Goal: Task Accomplishment & Management: Complete application form

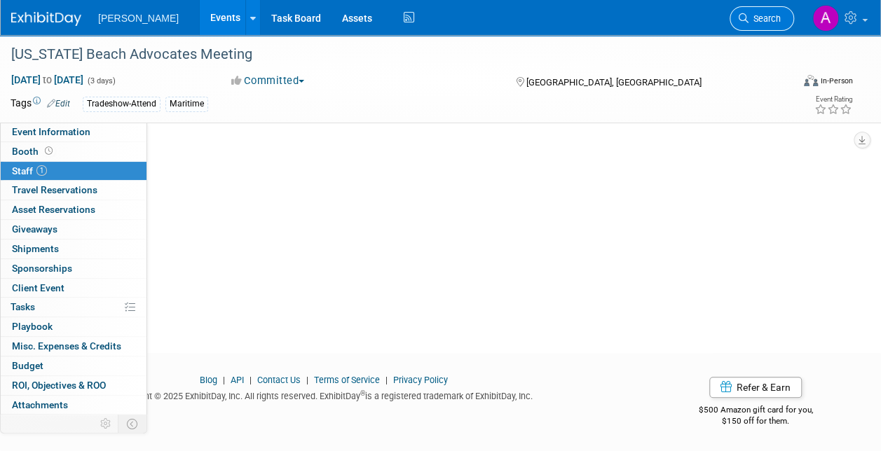
click at [758, 14] on span "Search" at bounding box center [765, 18] width 32 height 11
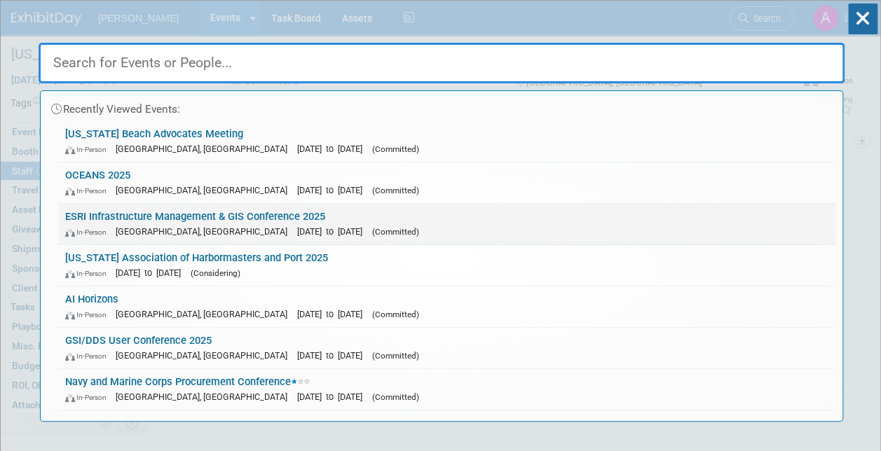
click at [129, 212] on link "ESRI Infrastructure Management & GIS Conference 2025 In-Person Palm Springs, CA…" at bounding box center [446, 224] width 777 height 41
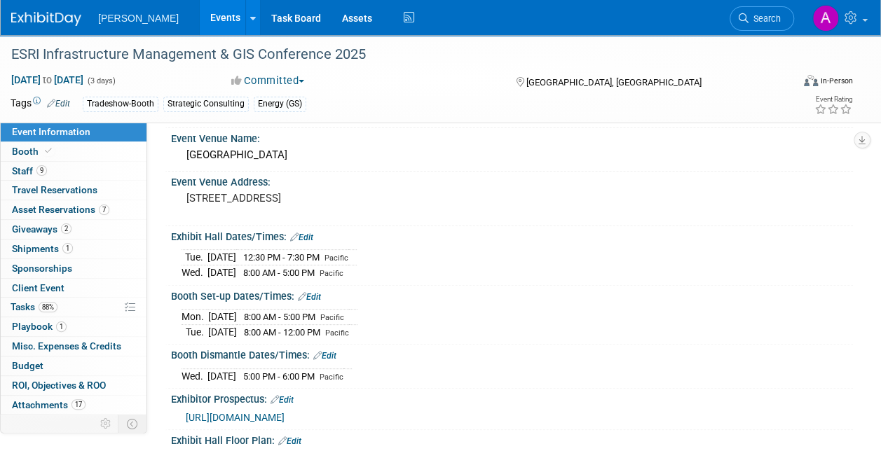
scroll to position [140, 0]
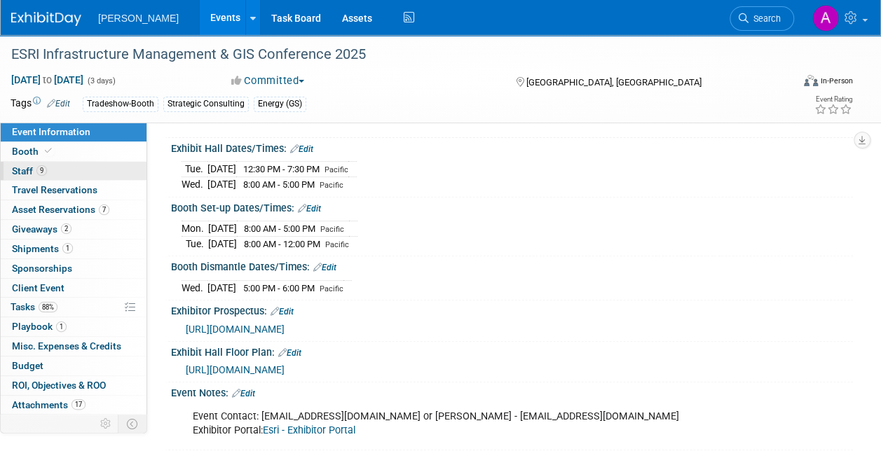
click at [25, 164] on link "9 Staff 9" at bounding box center [74, 171] width 146 height 19
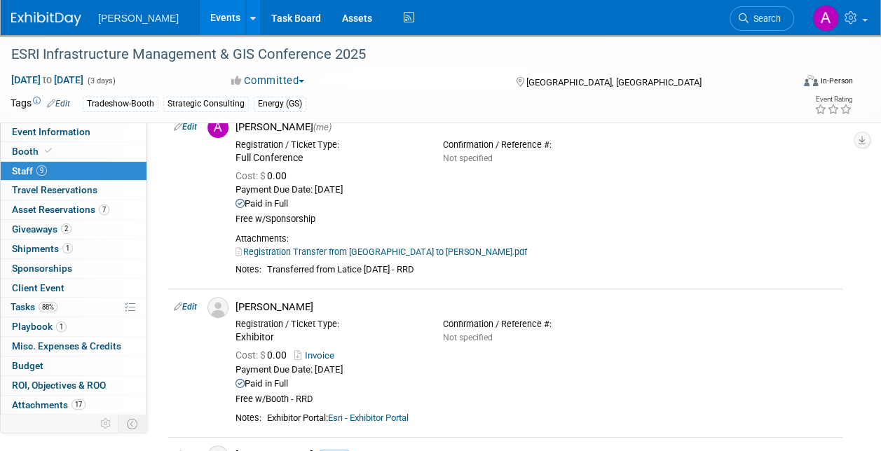
scroll to position [0, 0]
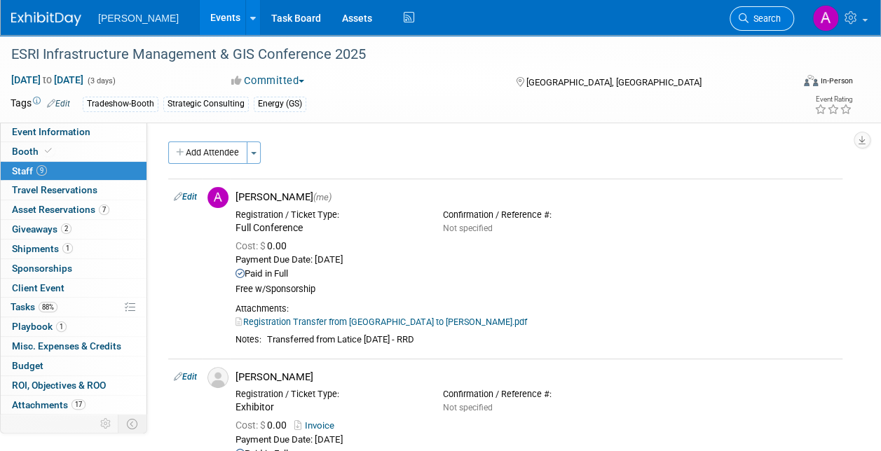
click at [757, 20] on span "Search" at bounding box center [765, 18] width 32 height 11
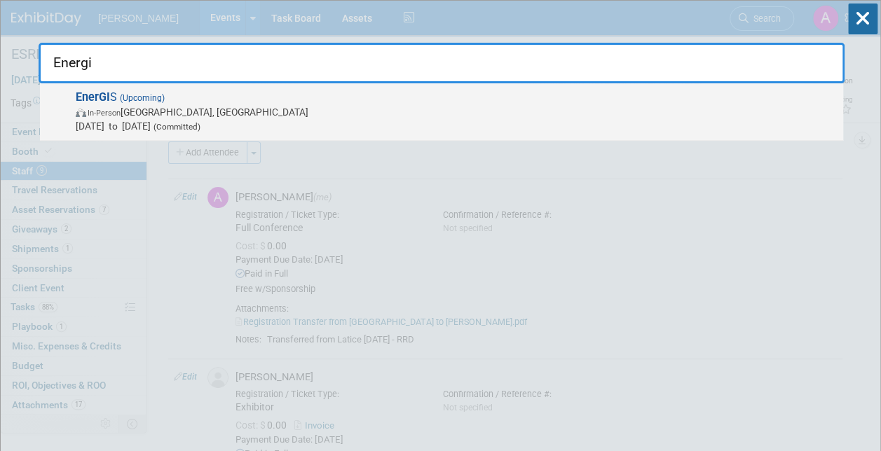
type input "Energi"
click at [144, 112] on span "In-Person Canonsburg, PA" at bounding box center [456, 112] width 761 height 14
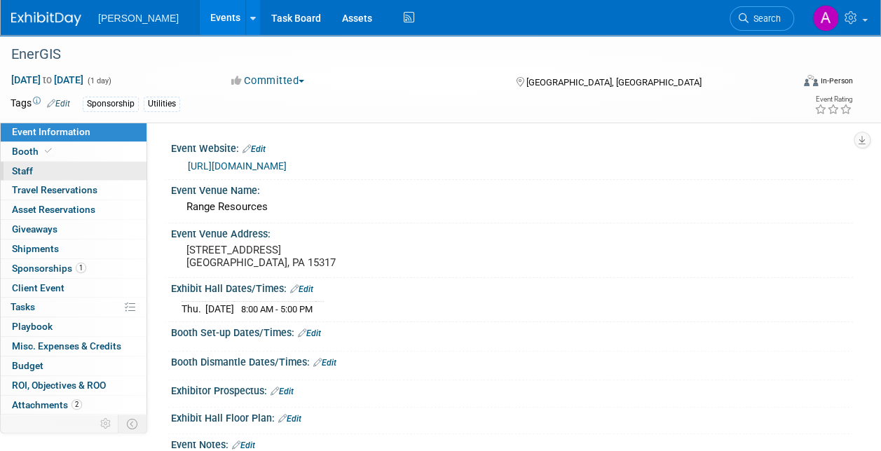
click at [43, 168] on link "0 Staff 0" at bounding box center [74, 171] width 146 height 19
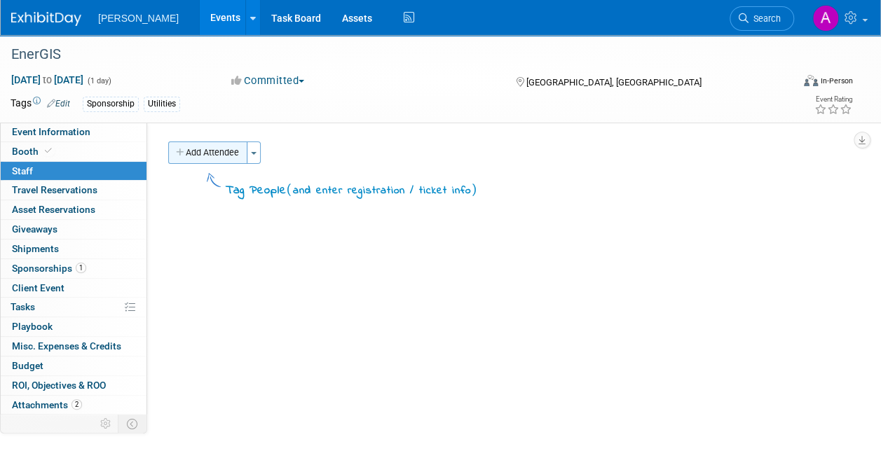
click at [212, 147] on button "Add Attendee" at bounding box center [207, 153] width 79 height 22
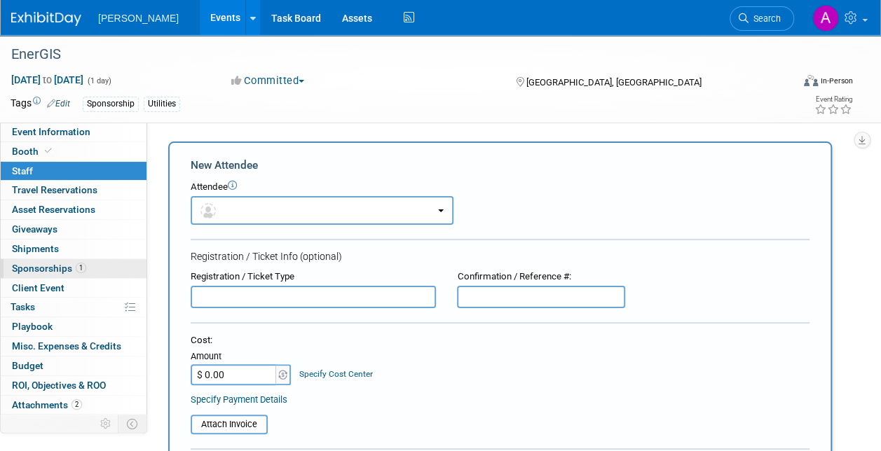
click at [38, 267] on span "Sponsorships 1" at bounding box center [49, 268] width 74 height 11
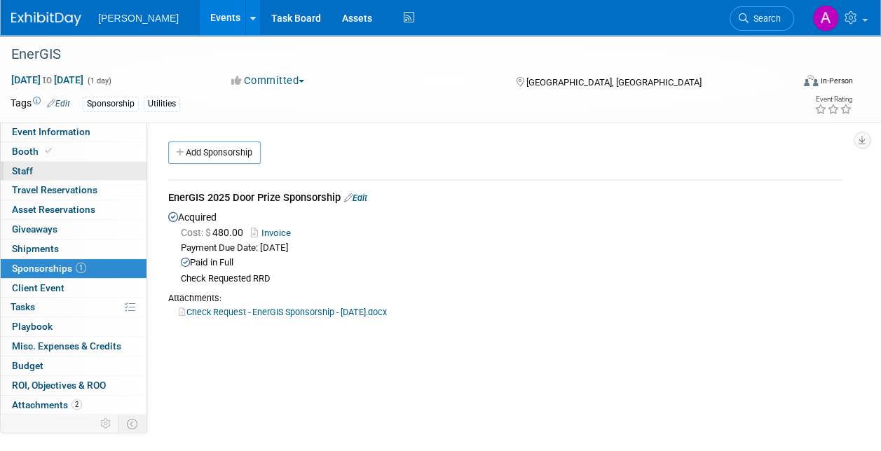
click at [40, 166] on link "0 Staff 0" at bounding box center [74, 171] width 146 height 19
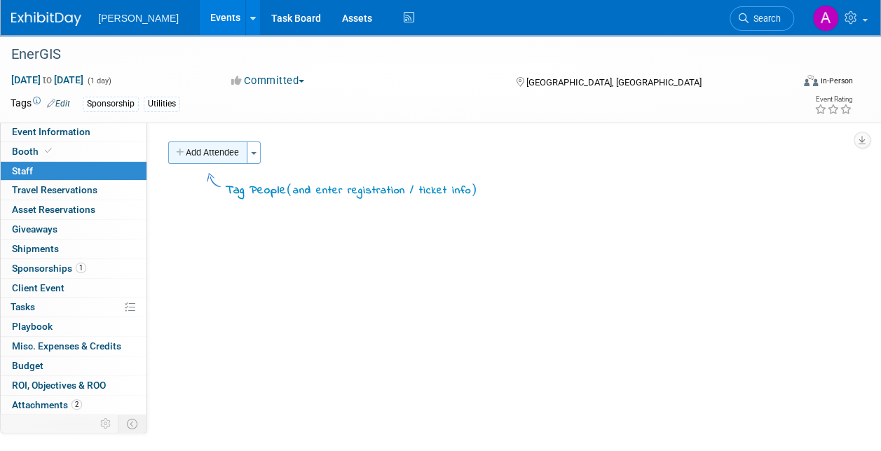
click at [206, 153] on button "Add Attendee" at bounding box center [207, 153] width 79 height 22
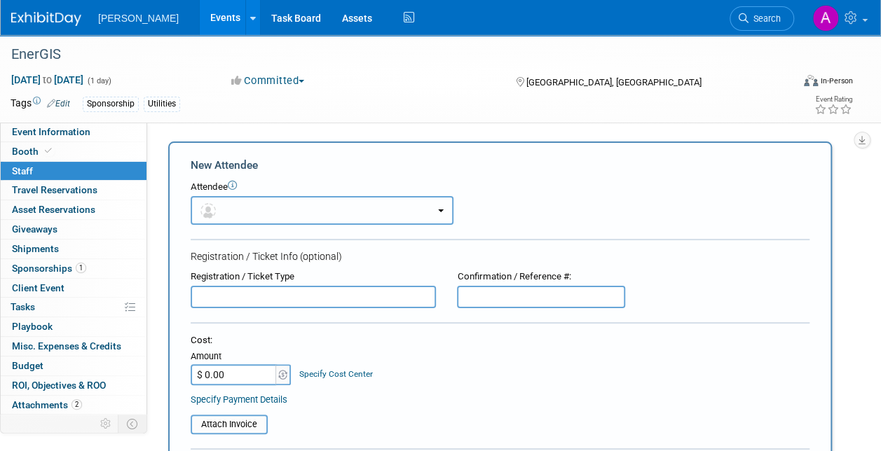
click at [243, 214] on button "button" at bounding box center [322, 210] width 263 height 29
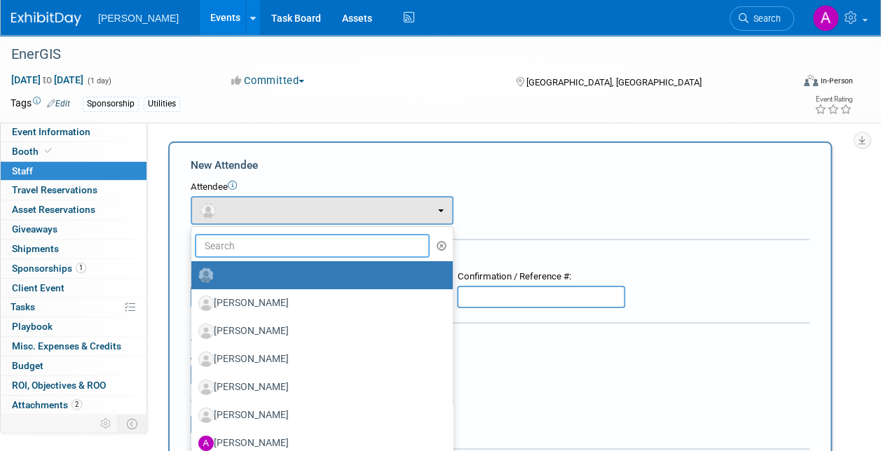
click at [229, 243] on input "text" at bounding box center [312, 246] width 235 height 24
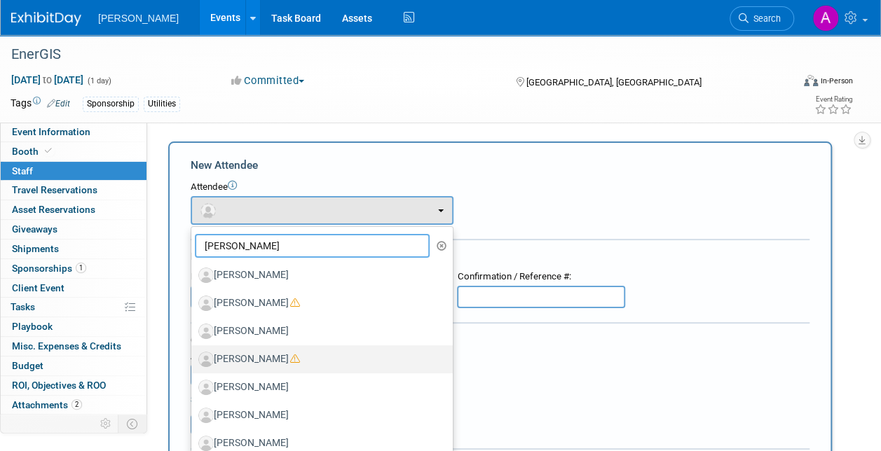
type input "[PERSON_NAME]"
click at [290, 359] on icon at bounding box center [295, 359] width 10 height 10
click at [193, 359] on input "[PERSON_NAME]" at bounding box center [188, 357] width 9 height 9
select select "cc2ffc64-4e8f-4702-bbc7-da0a9fbbea4f"
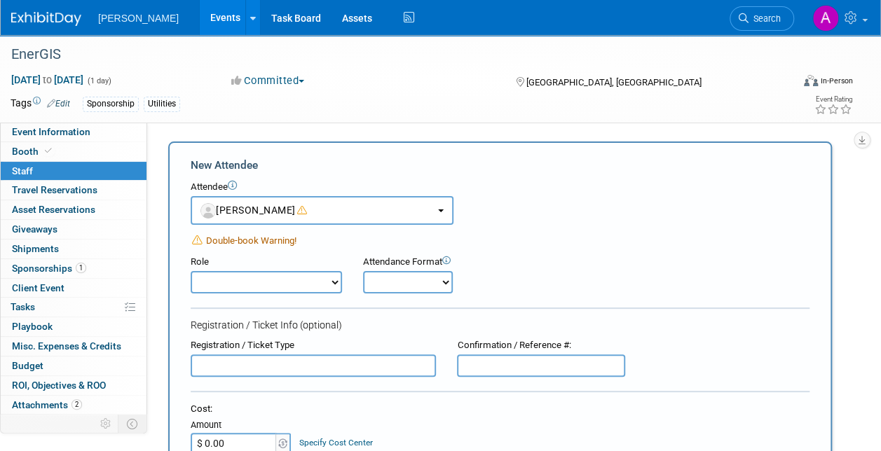
click at [327, 279] on select "Demonstrator Host Planner Presenter Sales Representative Set-up/Dismantle Crew …" at bounding box center [266, 282] width 151 height 22
select select "4"
click at [191, 271] on select "Demonstrator Host Planner Presenter Sales Representative Set-up/Dismantle Crew …" at bounding box center [266, 282] width 151 height 22
click at [444, 280] on select "Onsite Remote" at bounding box center [408, 282] width 90 height 22
select select "1"
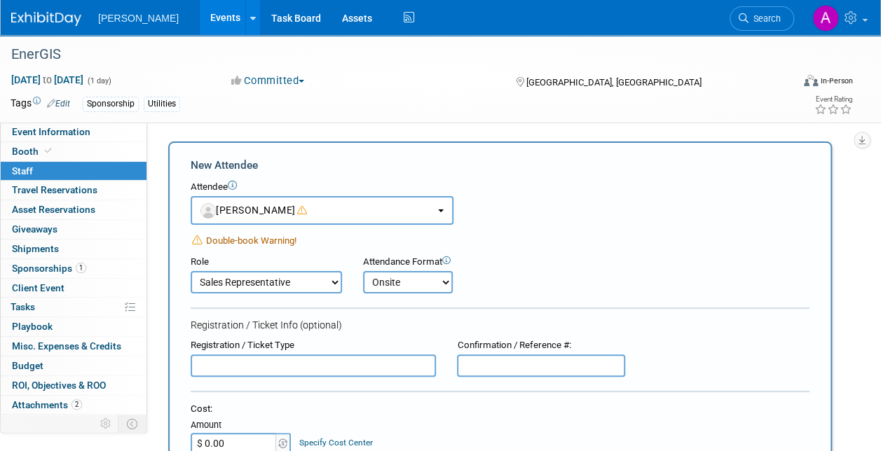
click at [363, 271] on select "Onsite Remote" at bounding box center [408, 282] width 90 height 22
click at [245, 367] on input "text" at bounding box center [313, 366] width 245 height 22
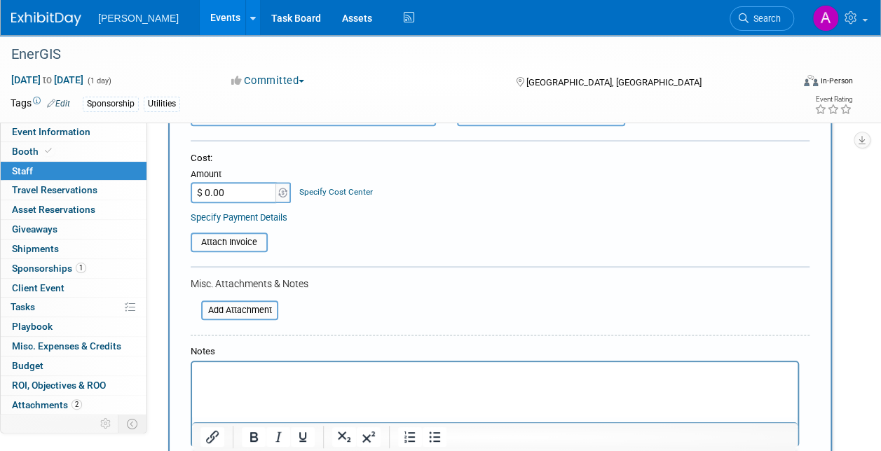
scroll to position [280, 0]
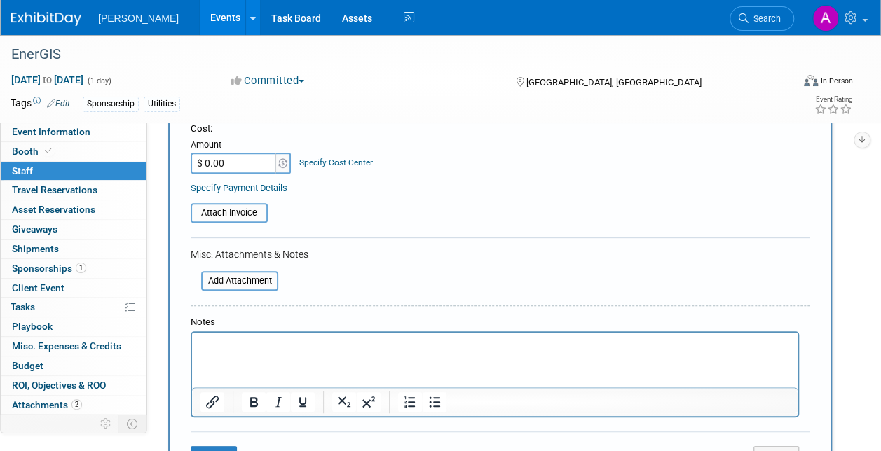
type input "Comped via sponsorship"
click at [221, 347] on p "Rich Text Area. Press ALT-0 for help." at bounding box center [494, 346] width 589 height 14
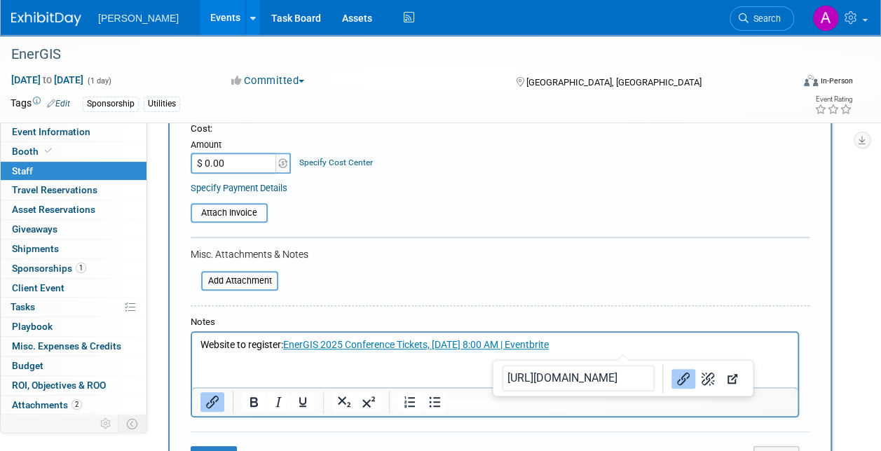
click at [625, 344] on p "Website to register: EnerGIS 2025 Conference Tickets, [DATE] 8:00 AM | Eventbri…" at bounding box center [494, 346] width 589 height 14
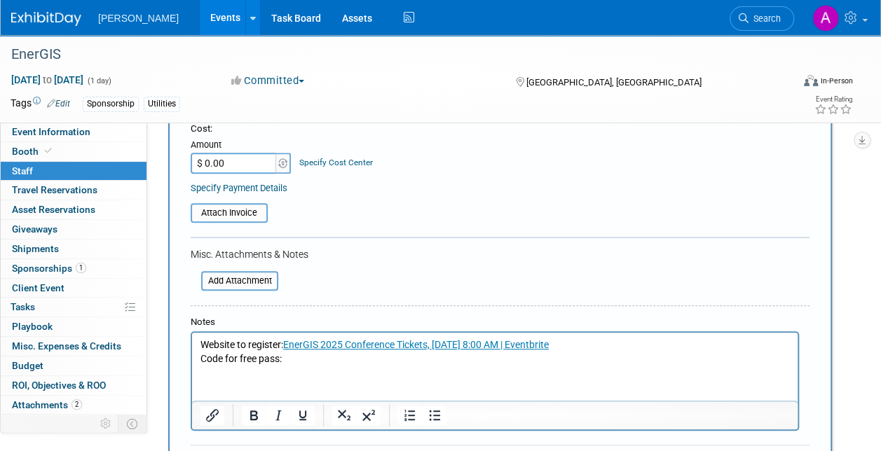
click at [294, 366] on html "Website to register: EnerGIS 2025 Conference Tickets, [DATE] 8:00 AM | Eventbri…" at bounding box center [495, 349] width 606 height 33
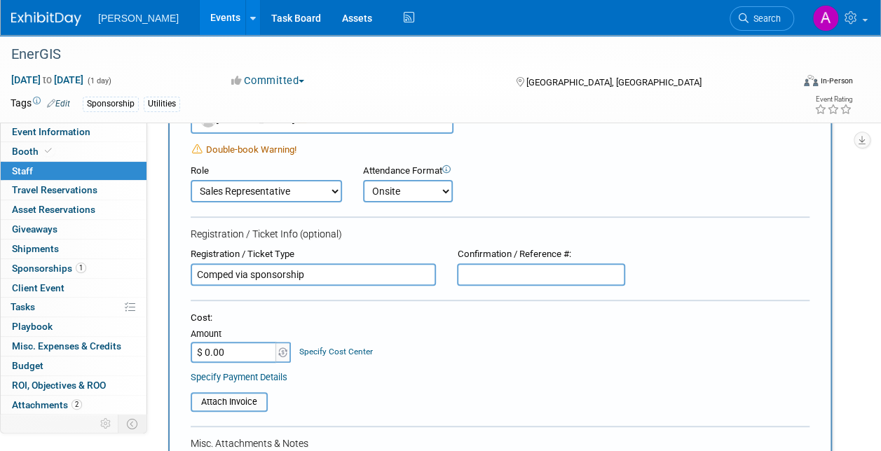
scroll to position [70, 0]
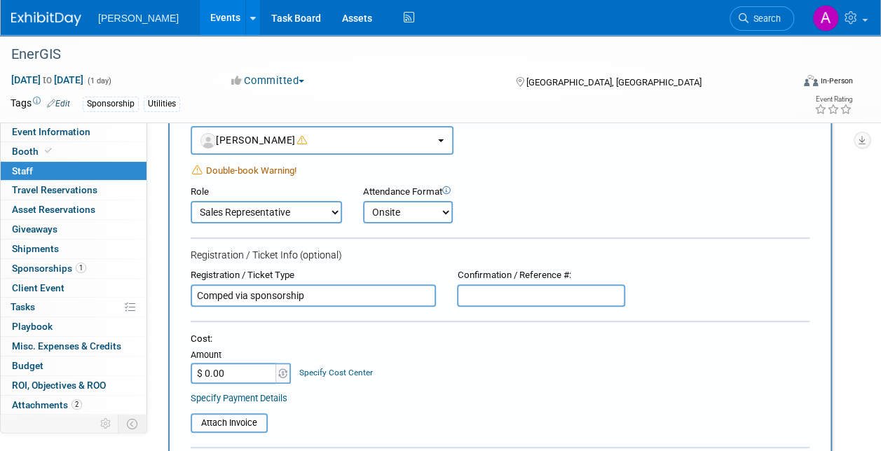
paste input "#13274625863"
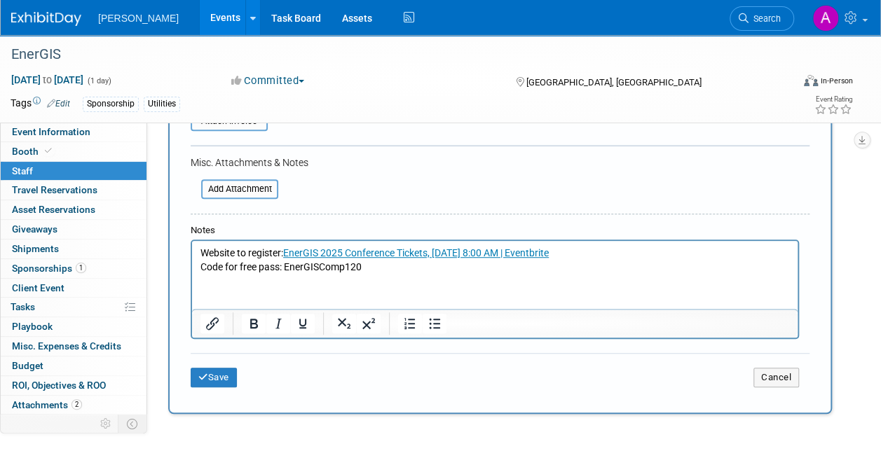
scroll to position [350, 0]
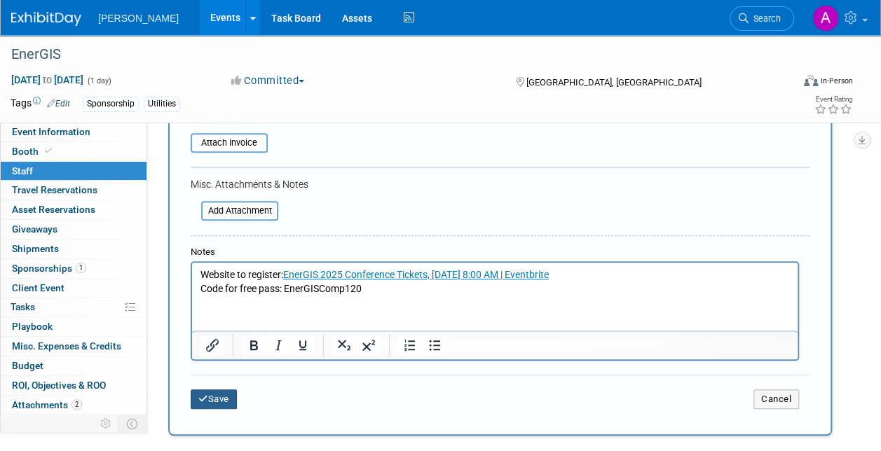
type input "#13274625863"
click at [209, 400] on button "Save" at bounding box center [214, 400] width 46 height 20
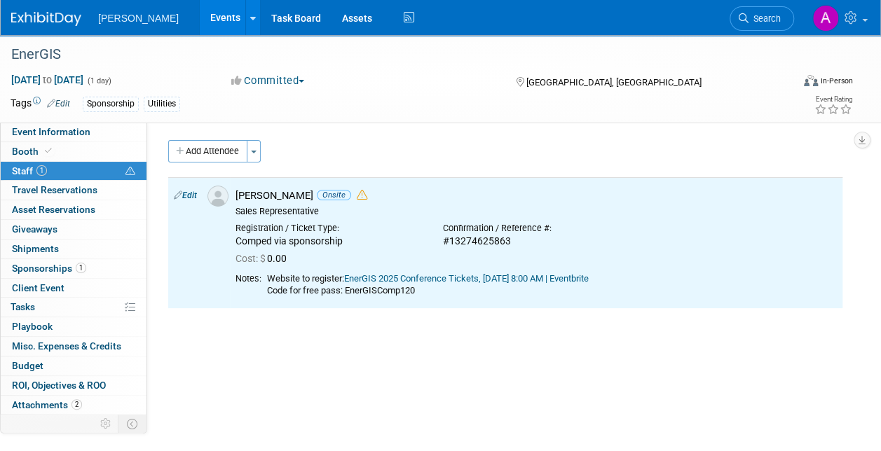
scroll to position [0, 0]
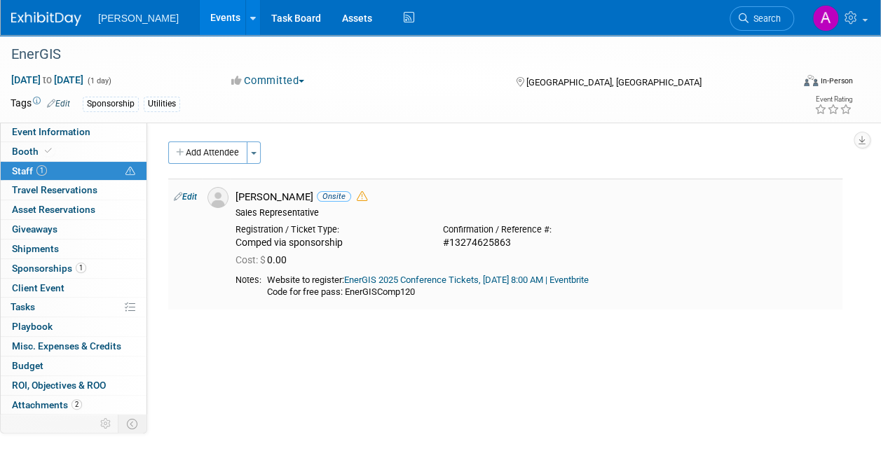
click at [189, 199] on link "Edit" at bounding box center [185, 197] width 23 height 10
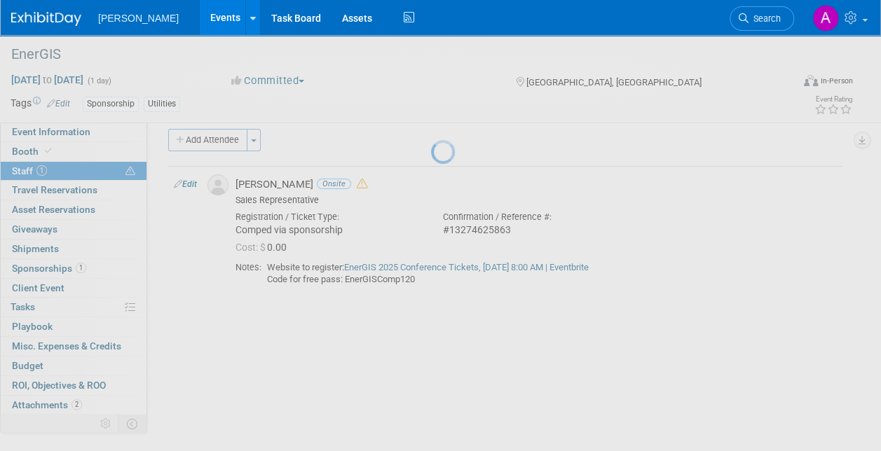
select select "cc2ffc64-4e8f-4702-bbc7-da0a9fbbea4f"
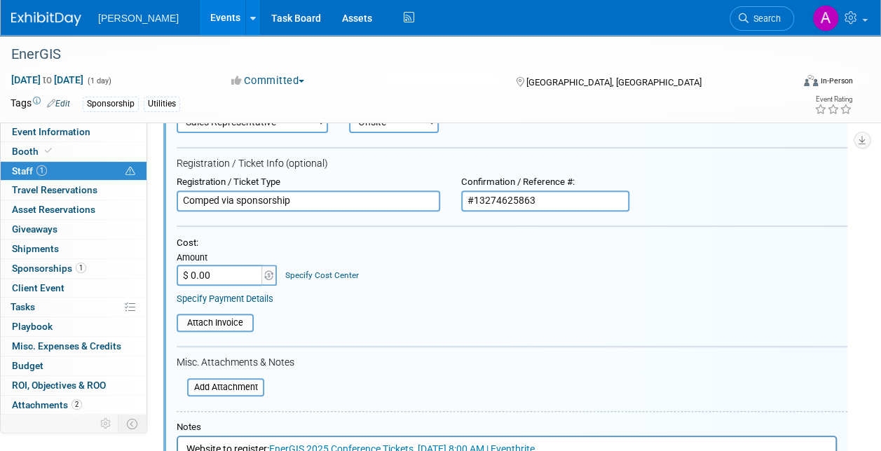
scroll to position [229, 0]
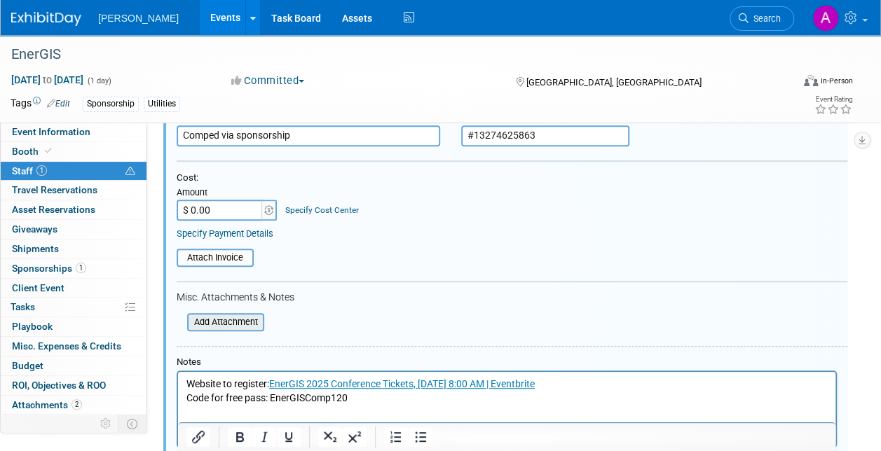
click at [245, 322] on input "file" at bounding box center [179, 322] width 167 height 15
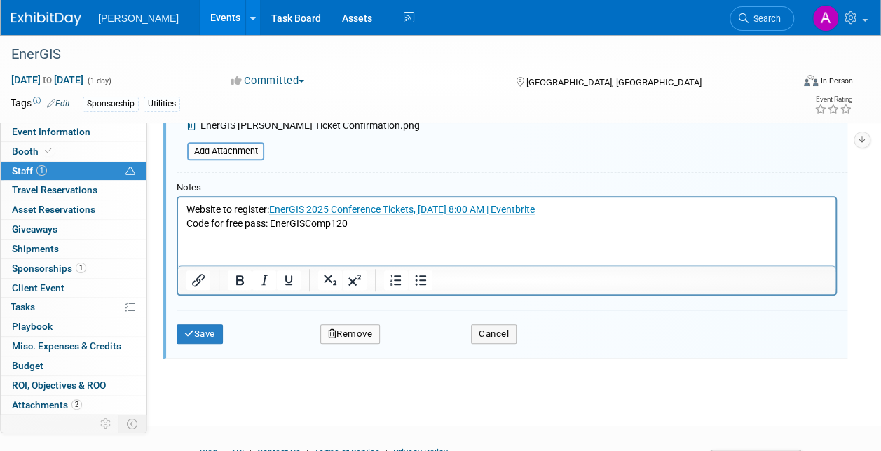
scroll to position [439, 0]
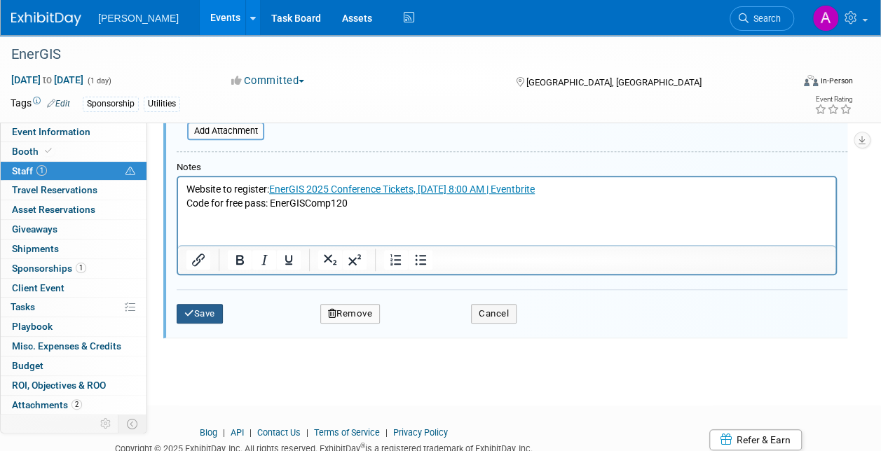
click at [195, 308] on button "Save" at bounding box center [200, 314] width 46 height 20
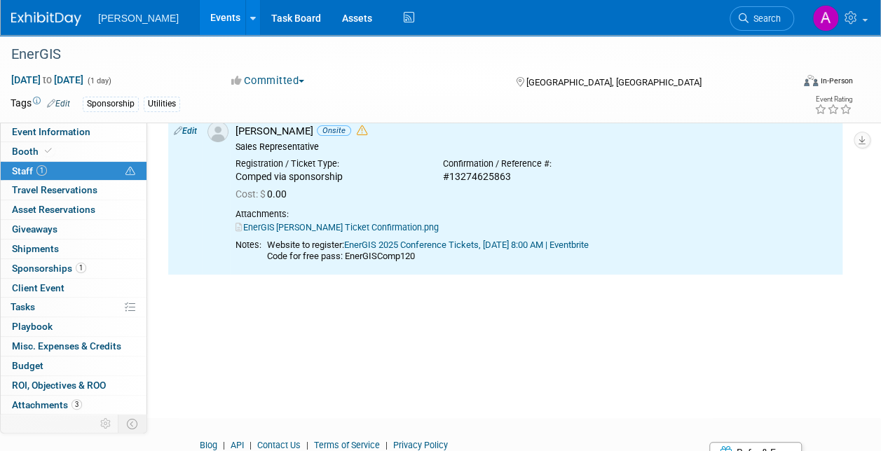
scroll to position [0, 0]
